Goal: Task Accomplishment & Management: Manage account settings

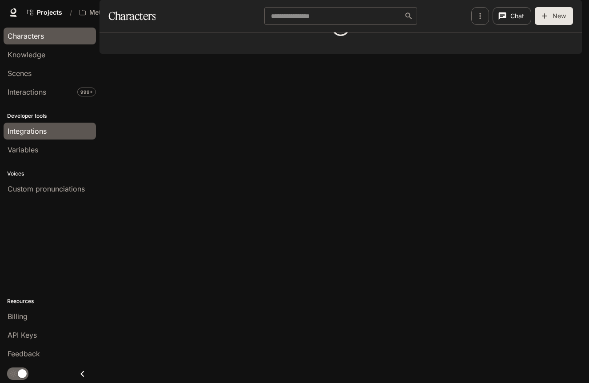
click at [39, 127] on span "Integrations" at bounding box center [27, 131] width 39 height 11
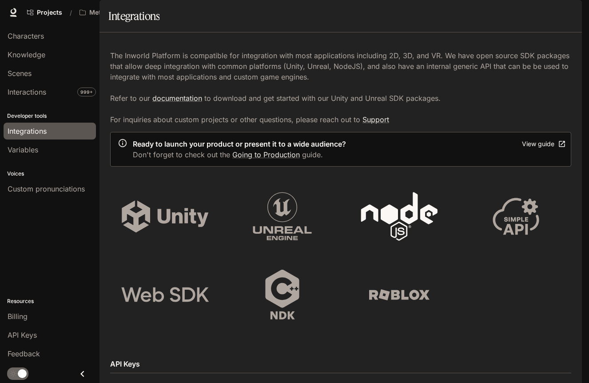
scroll to position [388, 0]
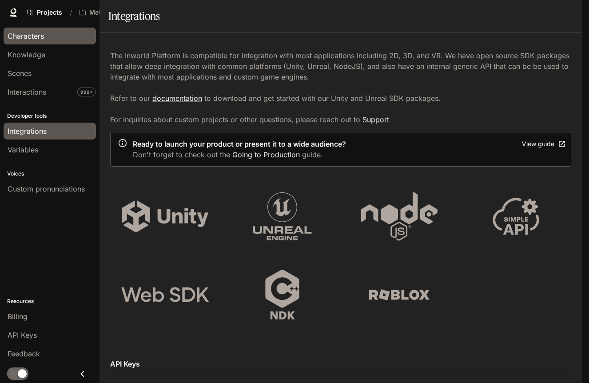
click at [52, 39] on div "Characters" at bounding box center [50, 36] width 84 height 11
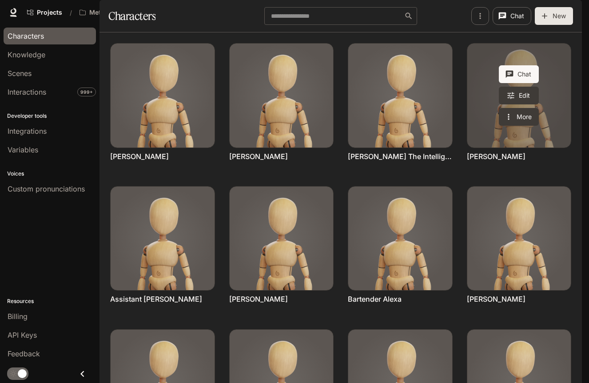
click at [490, 148] on link "Allison" at bounding box center [520, 96] width 104 height 104
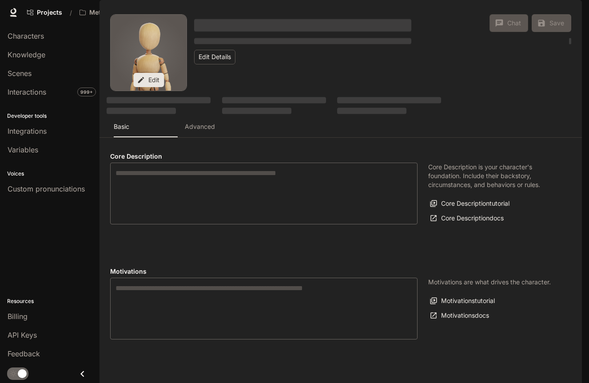
type textarea "**********"
type input "*"
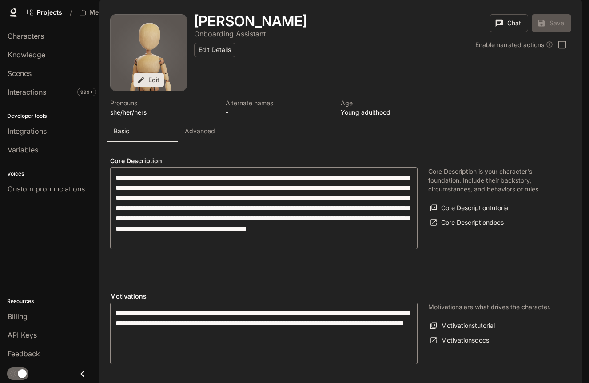
type input "**********"
click at [192, 142] on button "Advanced" at bounding box center [213, 130] width 71 height 21
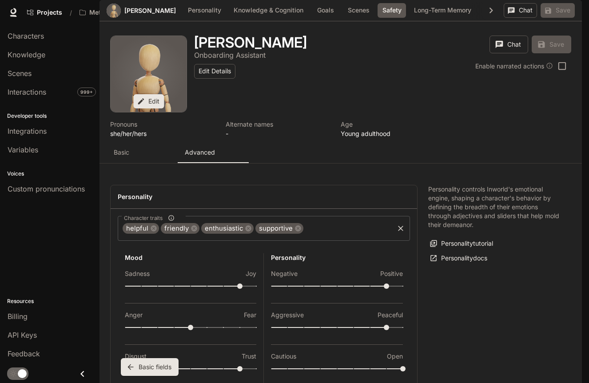
scroll to position [998, 0]
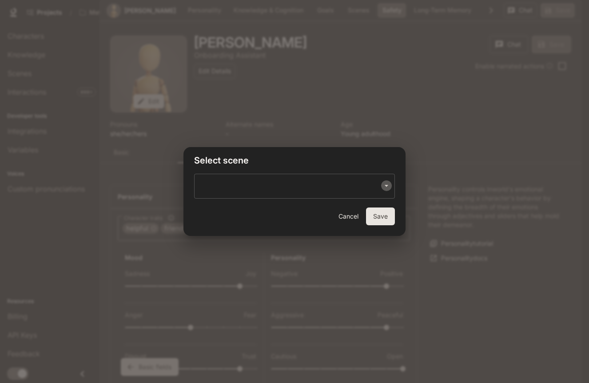
click at [385, 184] on icon "Open" at bounding box center [386, 185] width 9 height 9
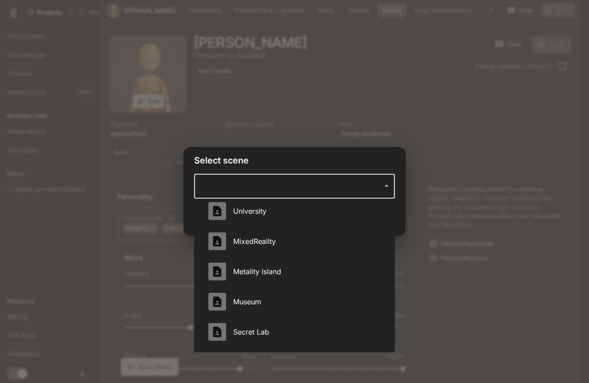
scroll to position [280, 0]
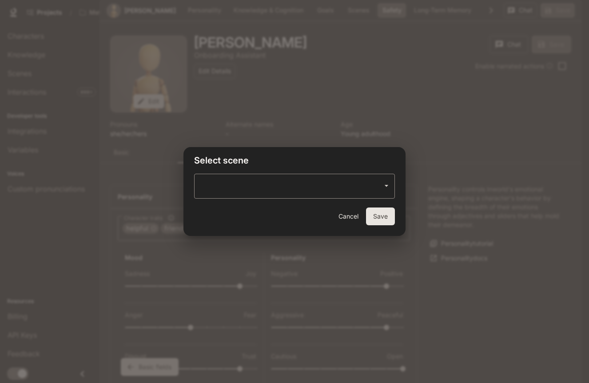
click at [416, 109] on div "Select scene ​ Cancel Save" at bounding box center [294, 191] width 589 height 383
